Goal: Information Seeking & Learning: Learn about a topic

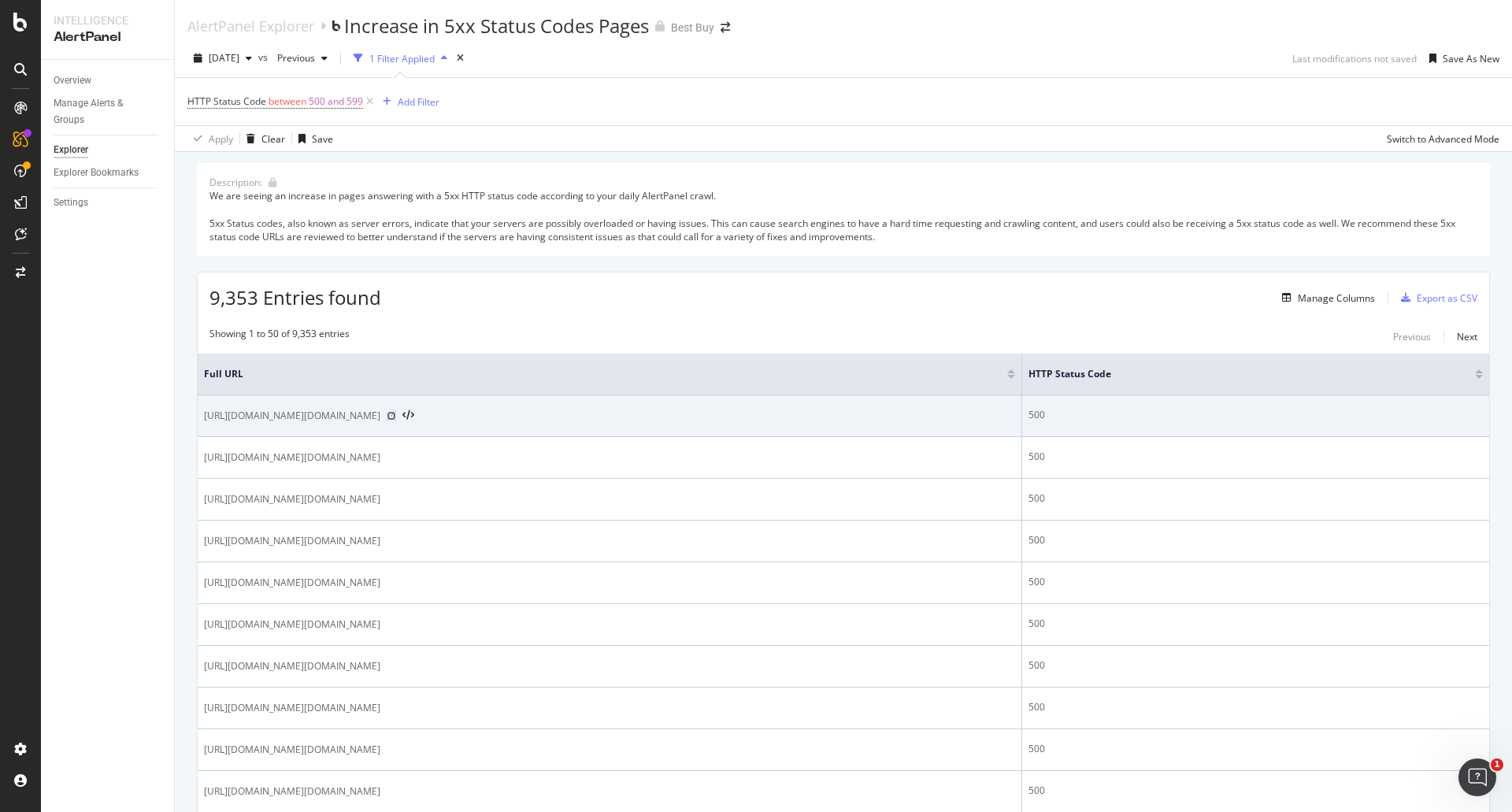
click at [396, 421] on icon at bounding box center [391, 416] width 10 height 10
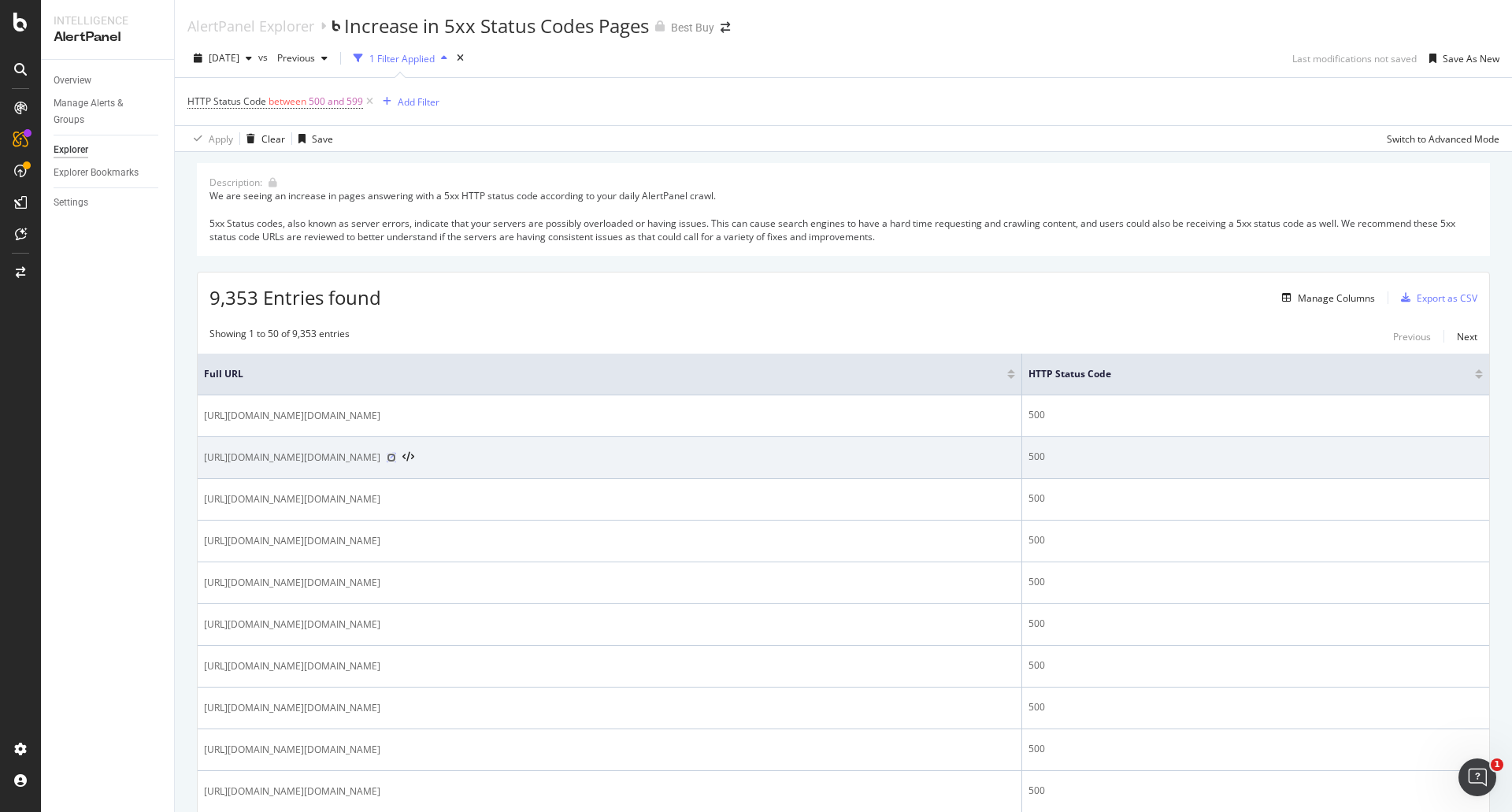
click at [396, 463] on icon at bounding box center [391, 457] width 10 height 10
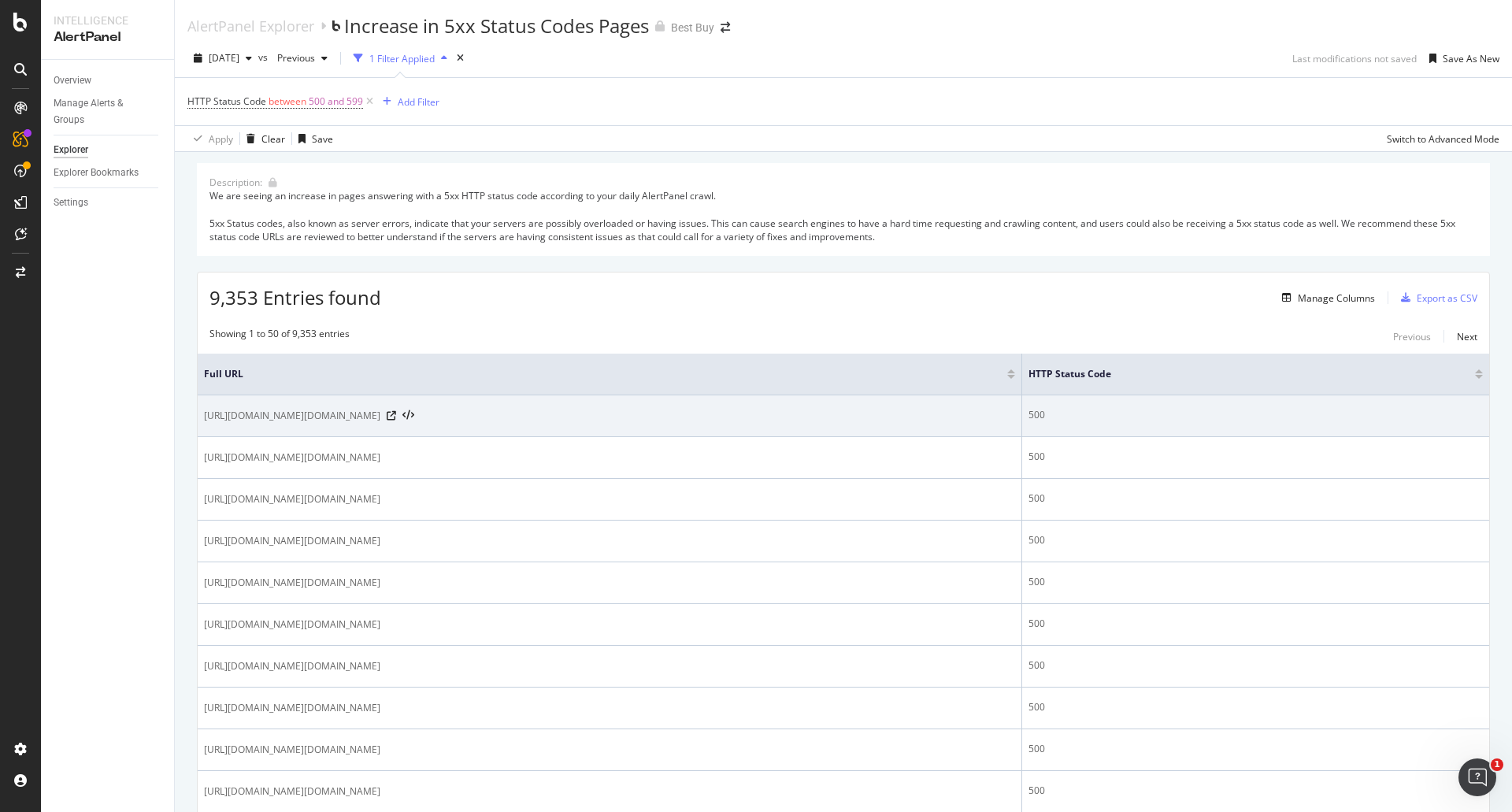
click at [380, 417] on span "[URL][DOMAIN_NAME][DOMAIN_NAME]" at bounding box center [293, 416] width 177 height 16
click at [415, 422] on icon at bounding box center [408, 416] width 11 height 11
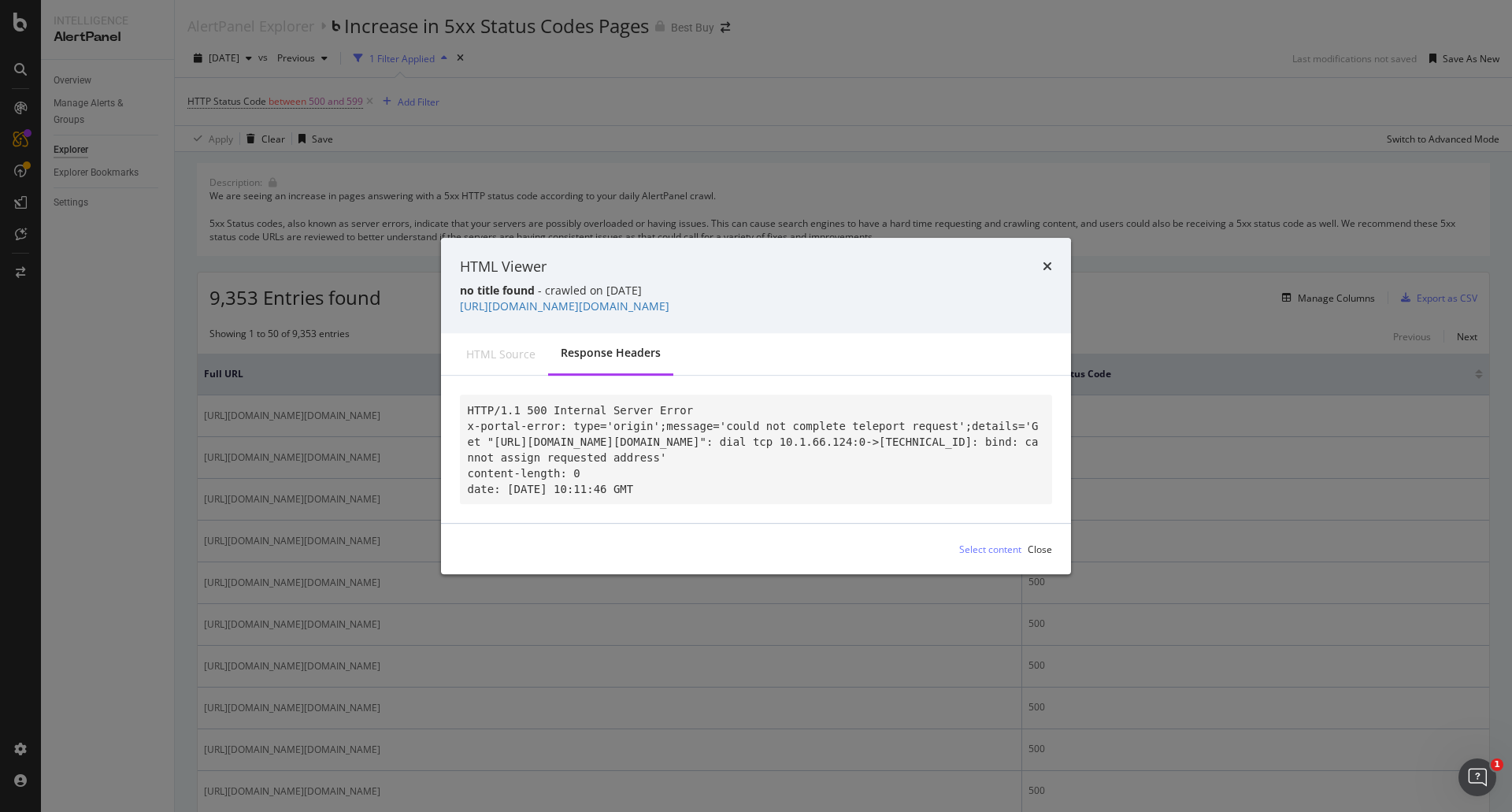
click at [470, 368] on div "HTML source" at bounding box center [500, 355] width 95 height 41
click at [624, 367] on div "Response Headers" at bounding box center [611, 354] width 126 height 43
click at [1052, 238] on div "HTML Viewer no title found - crawled on [DATE] [URL][DOMAIN_NAME][DOMAIN_NAME]" at bounding box center [756, 286] width 630 height 96
drag, startPoint x: 161, startPoint y: 18, endPoint x: 175, endPoint y: 69, distance: 52.9
click at [161, 20] on div "HTML Viewer no title found - crawled on [DATE] [URL][DOMAIN_NAME][DOMAIN_NAME] …" at bounding box center [756, 406] width 1512 height 812
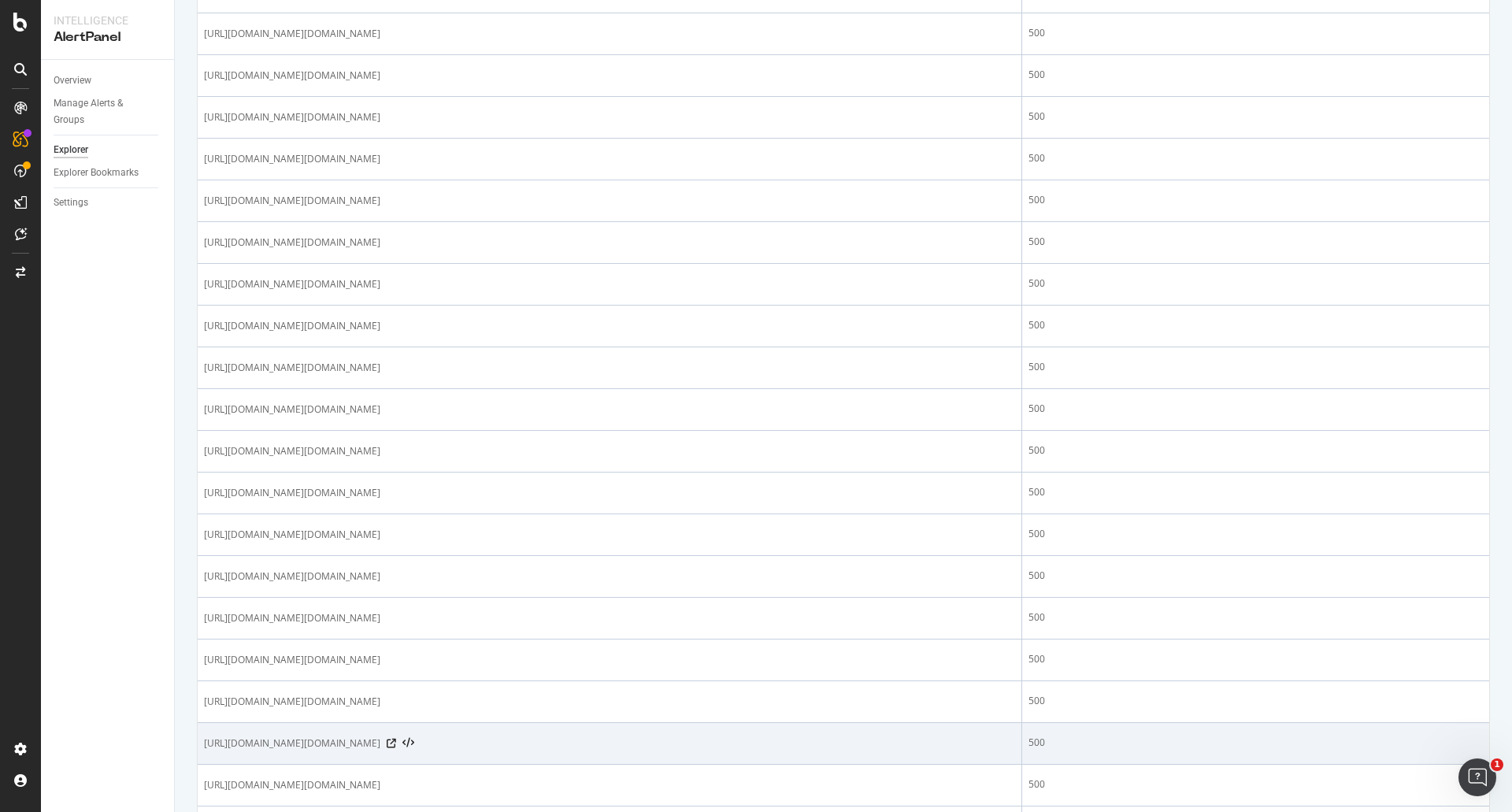
scroll to position [1339, 0]
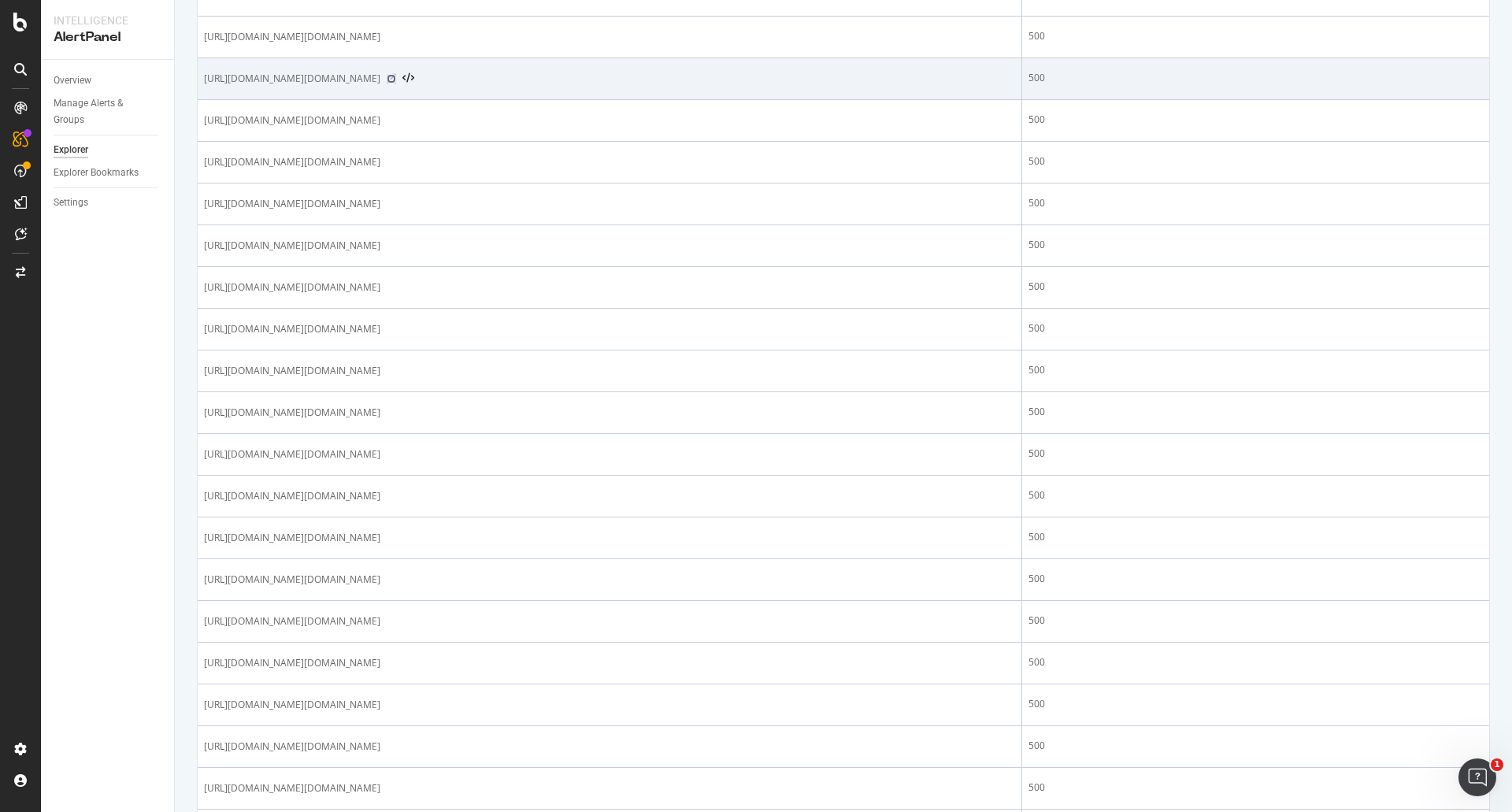
click at [396, 83] on icon at bounding box center [391, 79] width 10 height 10
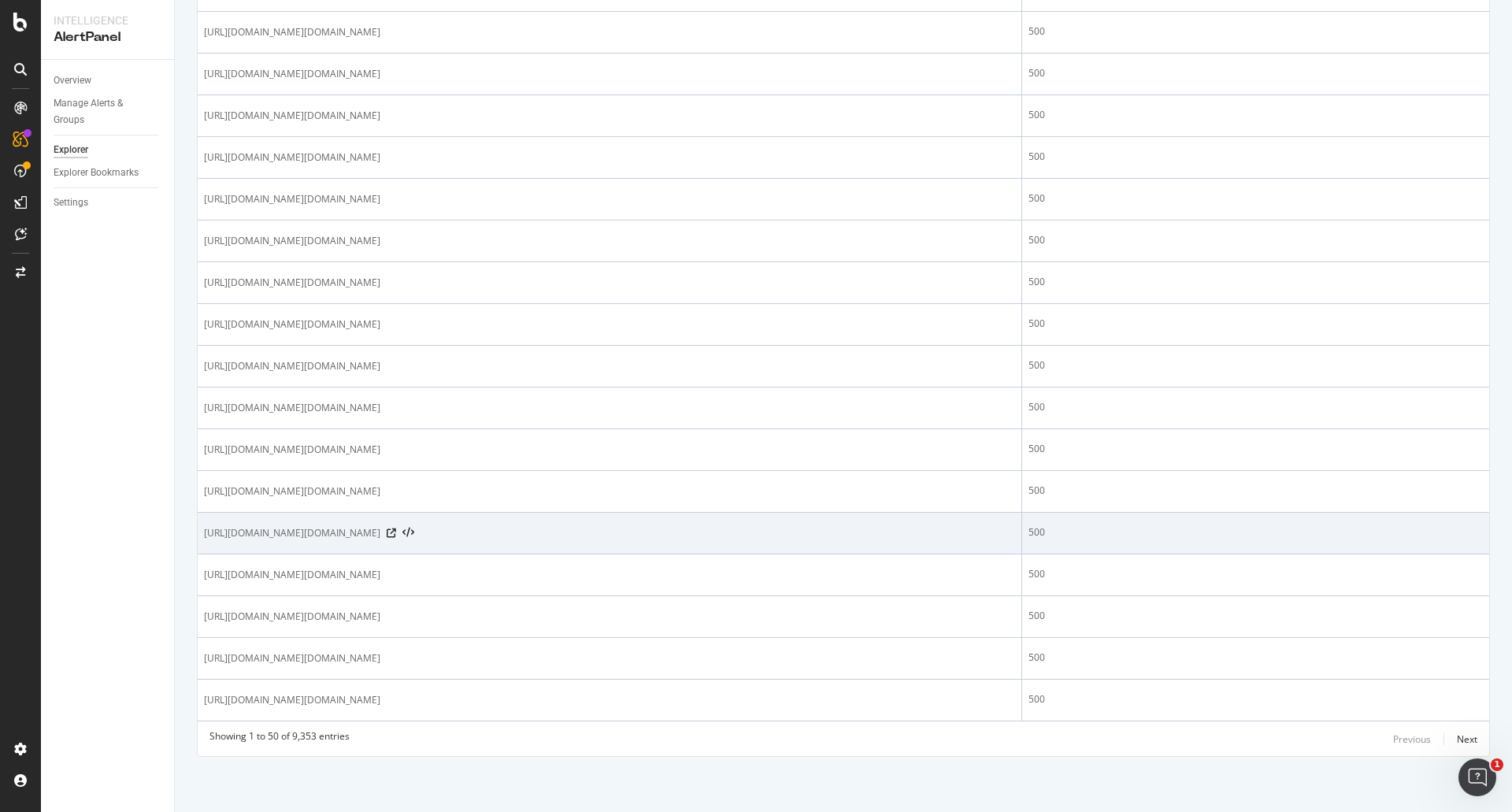
scroll to position [2250, 0]
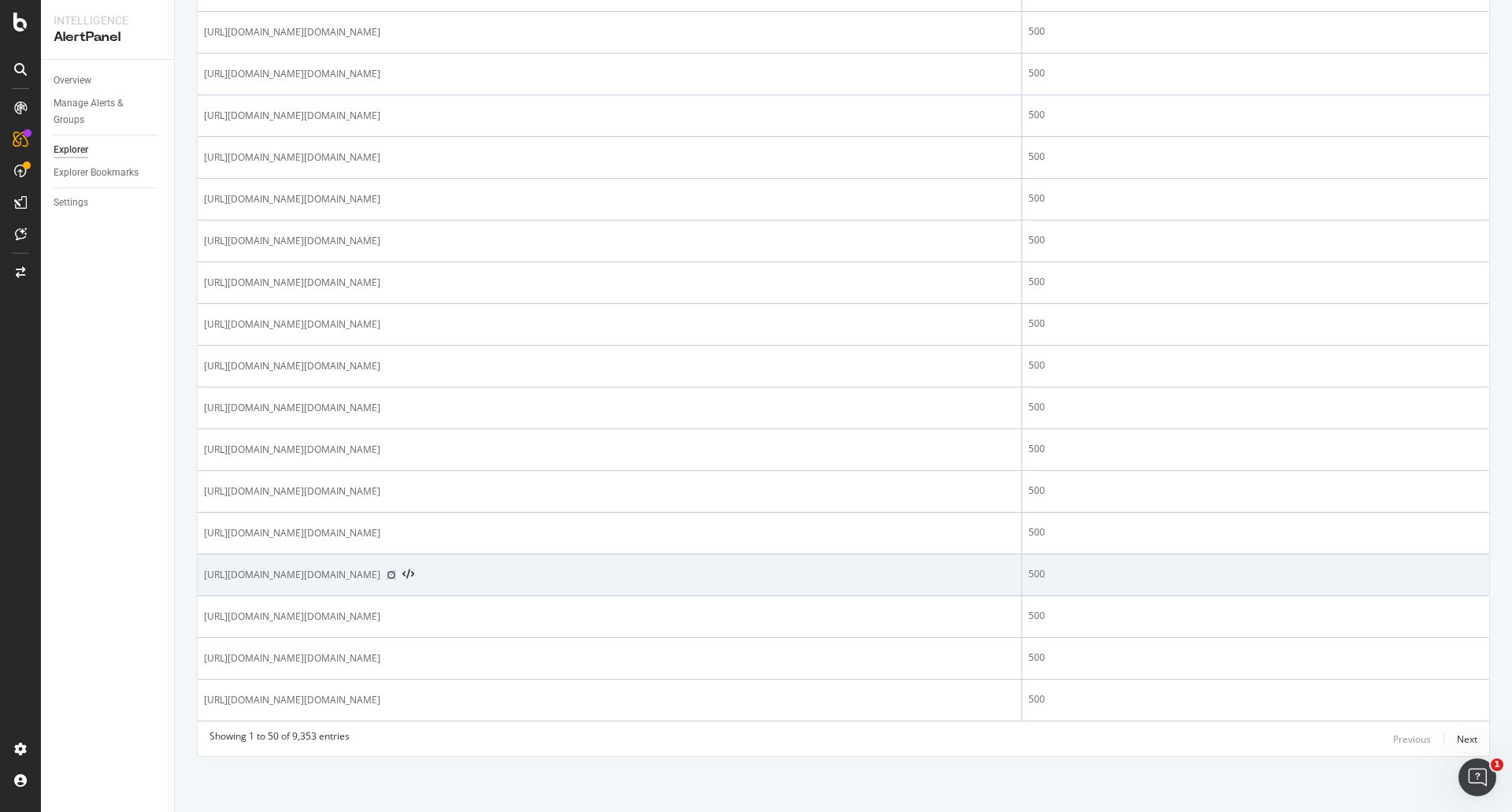
click at [396, 578] on icon at bounding box center [391, 575] width 10 height 10
